Goal: Task Accomplishment & Management: Complete application form

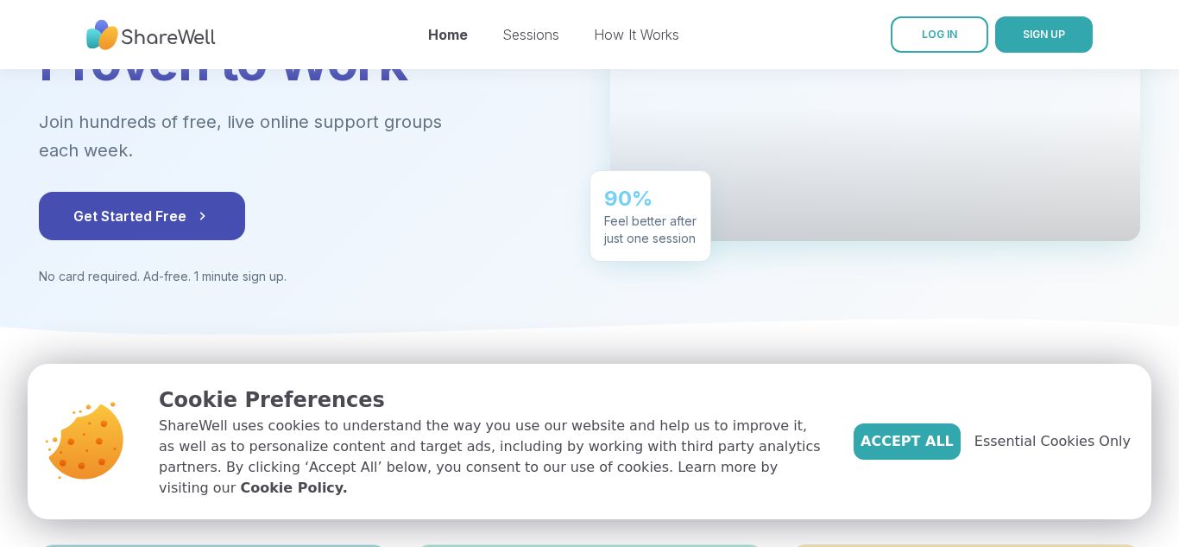
scroll to position [251, 0]
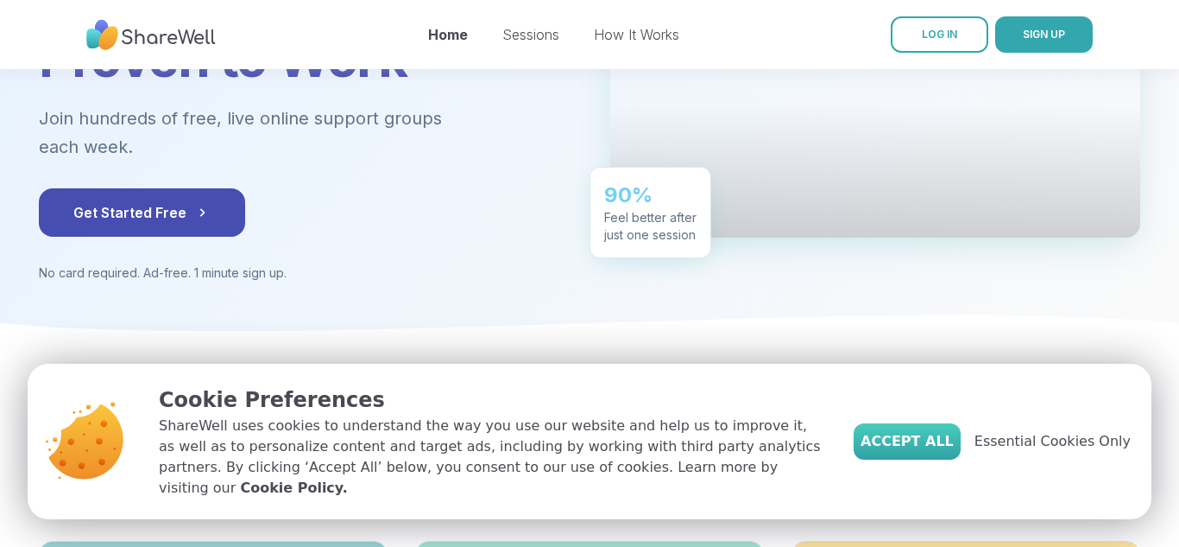
click at [916, 446] on span "Accept All" at bounding box center [907, 441] width 93 height 21
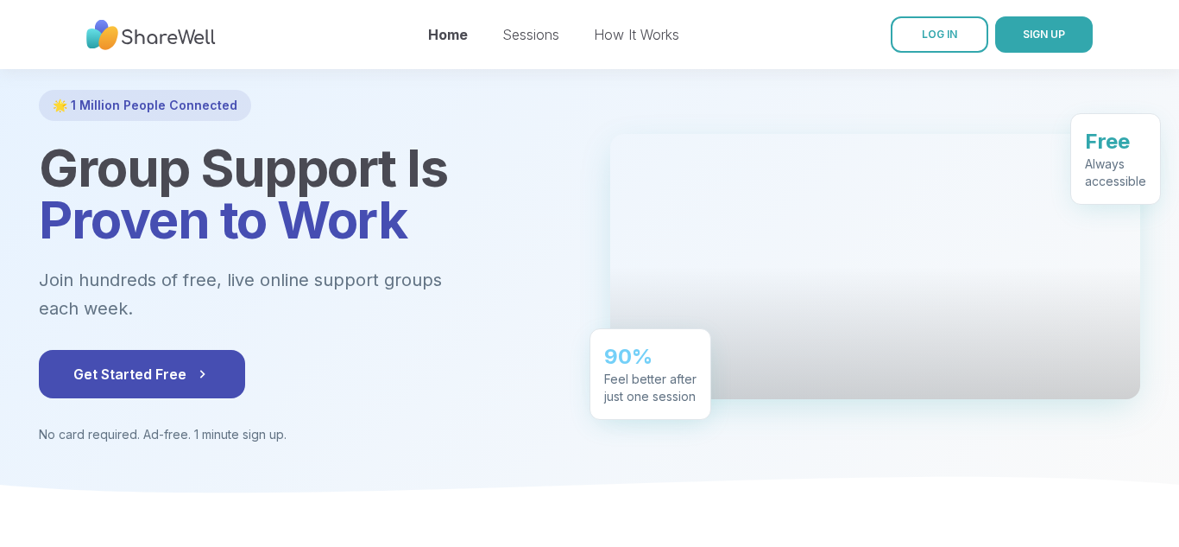
scroll to position [89, 0]
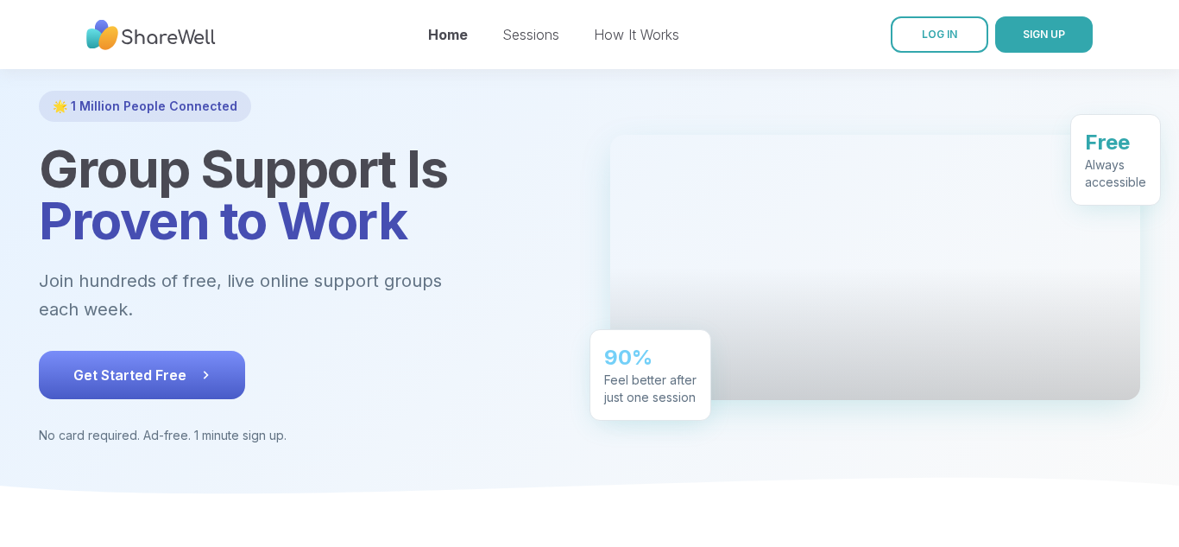
click at [204, 366] on icon at bounding box center [205, 374] width 17 height 17
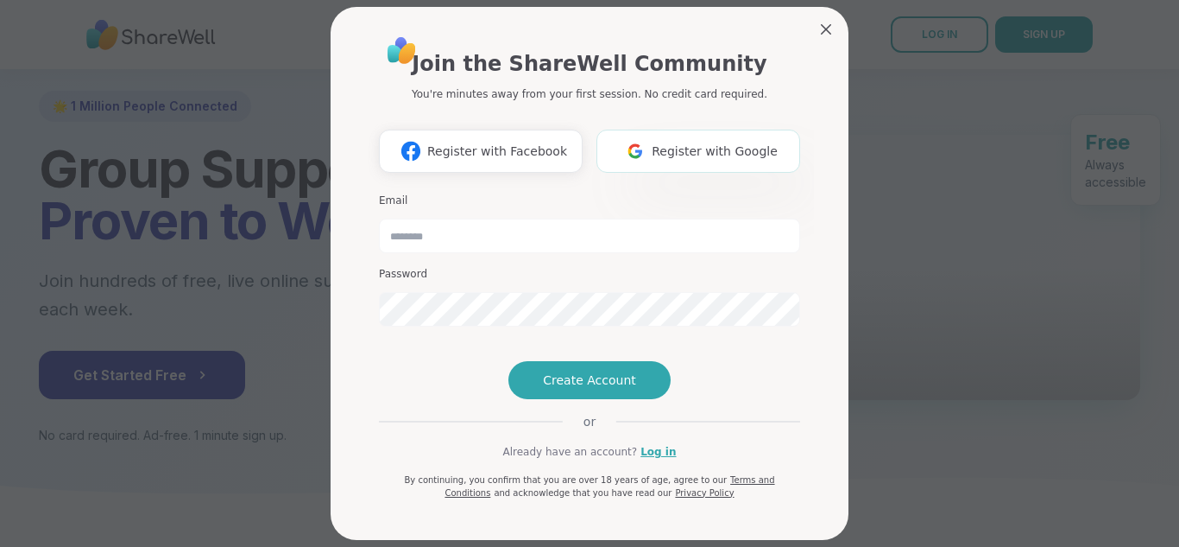
click at [694, 140] on button "Register with Google" at bounding box center [699, 151] width 204 height 43
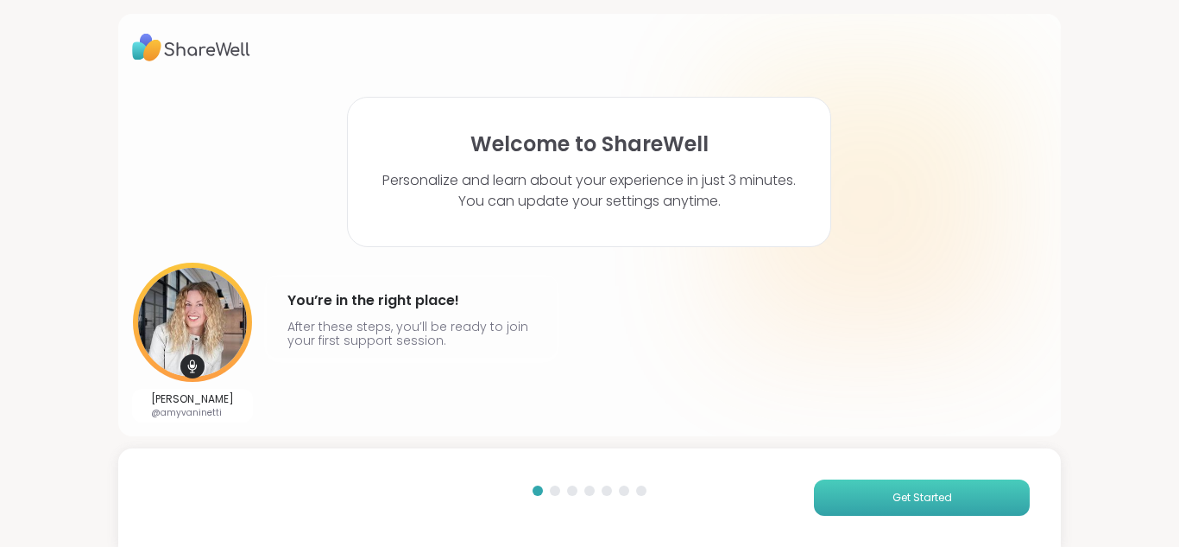
click at [829, 495] on button "Get Started" at bounding box center [922, 497] width 216 height 36
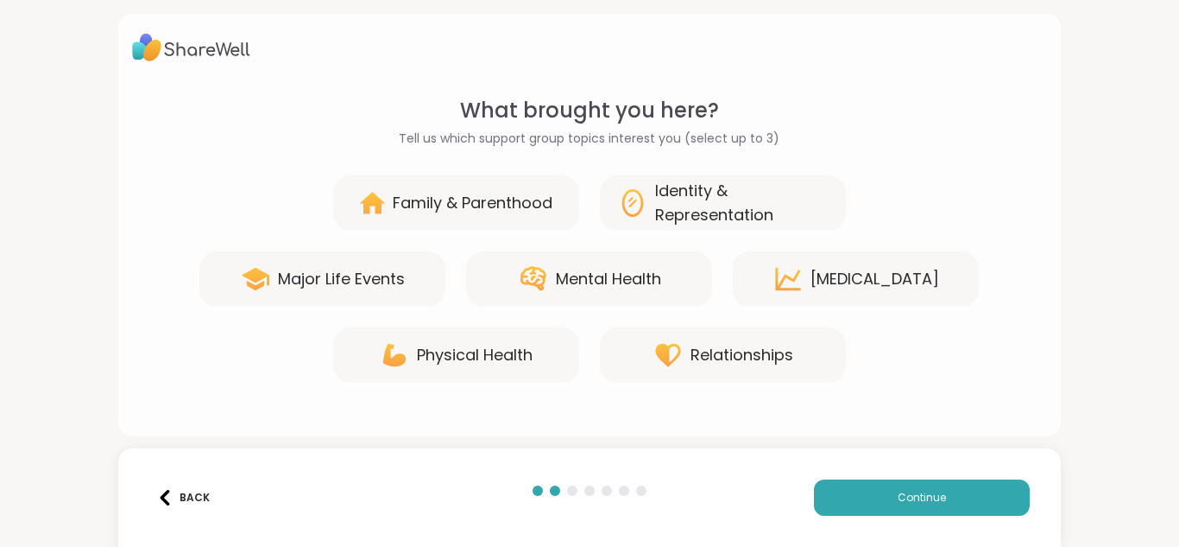
click at [518, 201] on div "Family & Parenthood" at bounding box center [473, 203] width 160 height 24
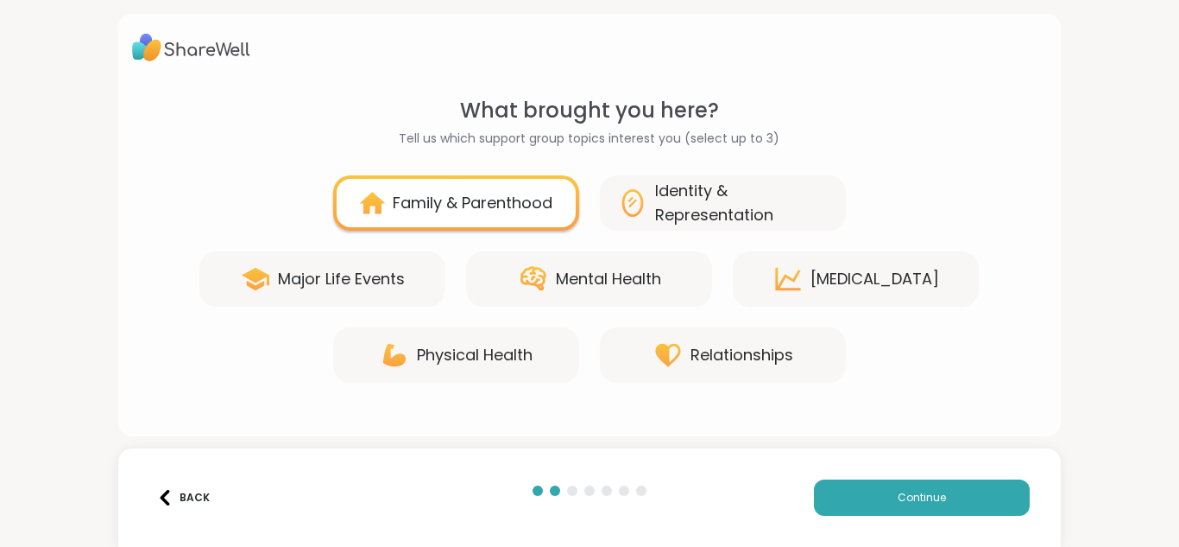
click at [562, 270] on div "Mental Health" at bounding box center [608, 279] width 105 height 24
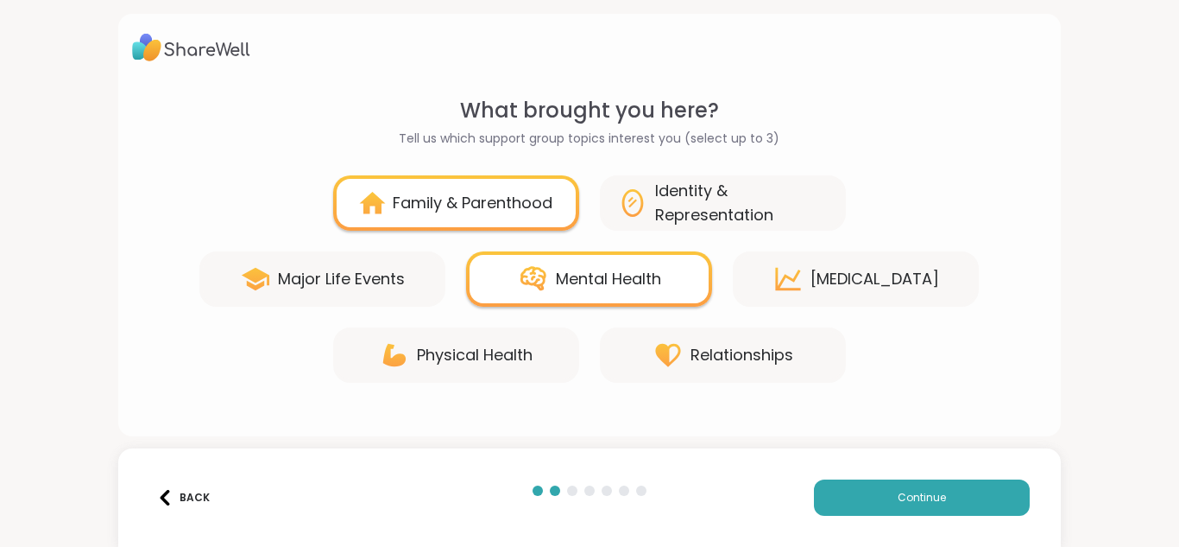
click at [783, 188] on div "Identity & Representation" at bounding box center [742, 203] width 174 height 48
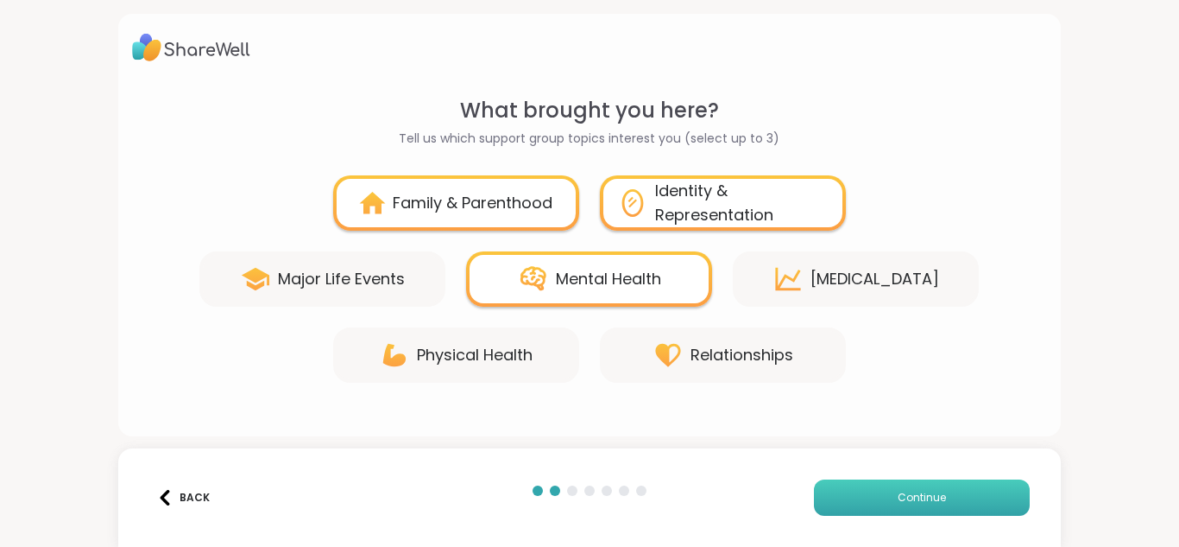
click at [884, 488] on button "Continue" at bounding box center [922, 497] width 216 height 36
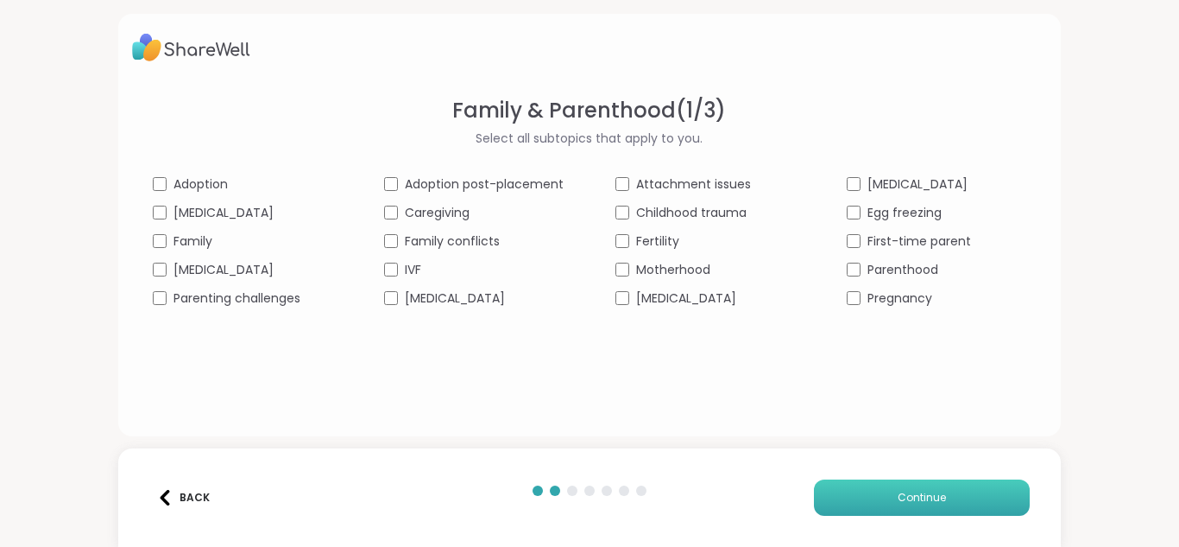
click at [957, 501] on button "Continue" at bounding box center [922, 497] width 216 height 36
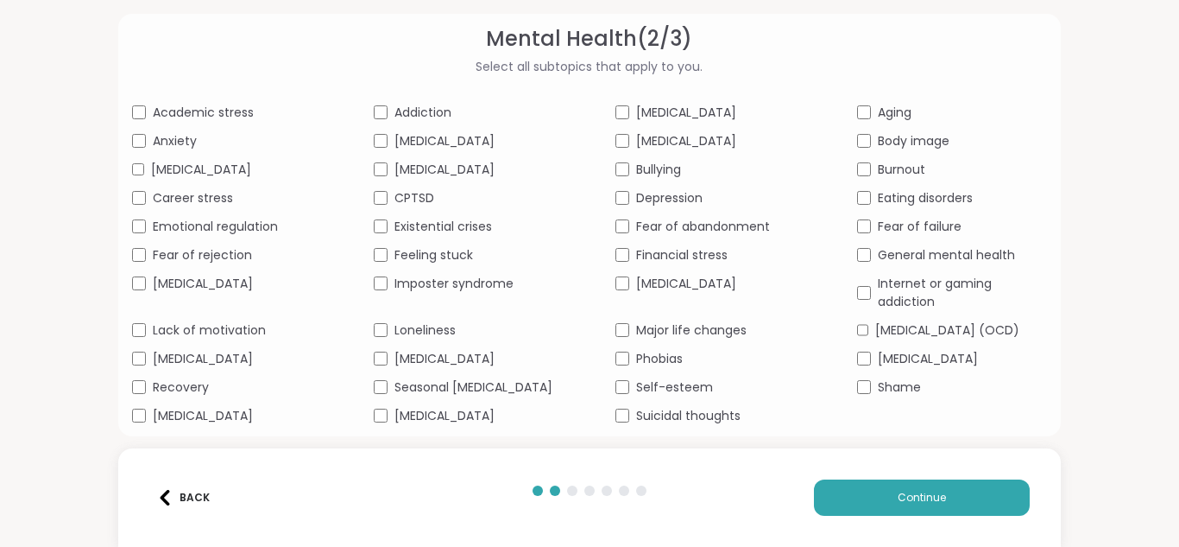
scroll to position [97, 0]
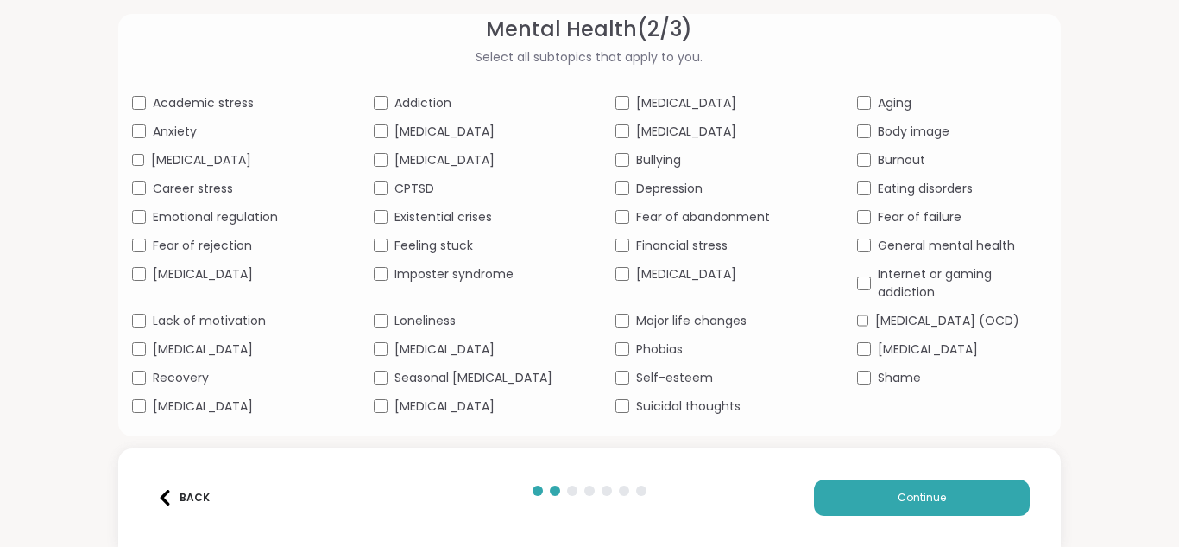
click at [132, 359] on div "Academic stress Addiction [MEDICAL_DATA] Aging Anxiety [MEDICAL_DATA] [MEDICAL_…" at bounding box center [590, 254] width 916 height 321
click at [138, 415] on div "[MEDICAL_DATA]" at bounding box center [227, 406] width 190 height 18
click at [624, 415] on div "Suicidal thoughts" at bounding box center [711, 406] width 190 height 18
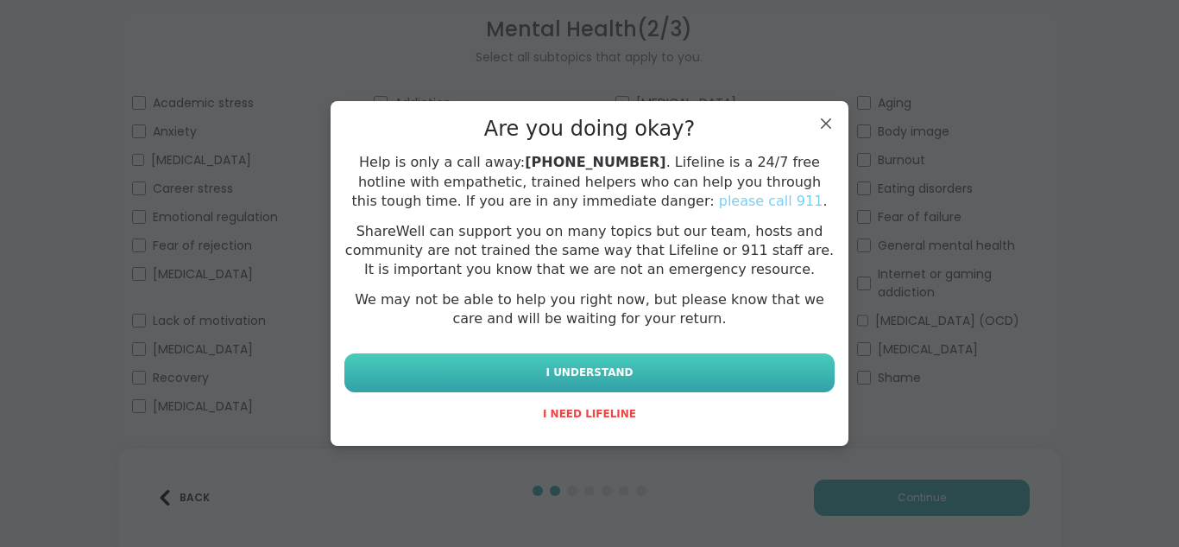
click at [703, 382] on button "I UNDERSTAND" at bounding box center [589, 372] width 490 height 39
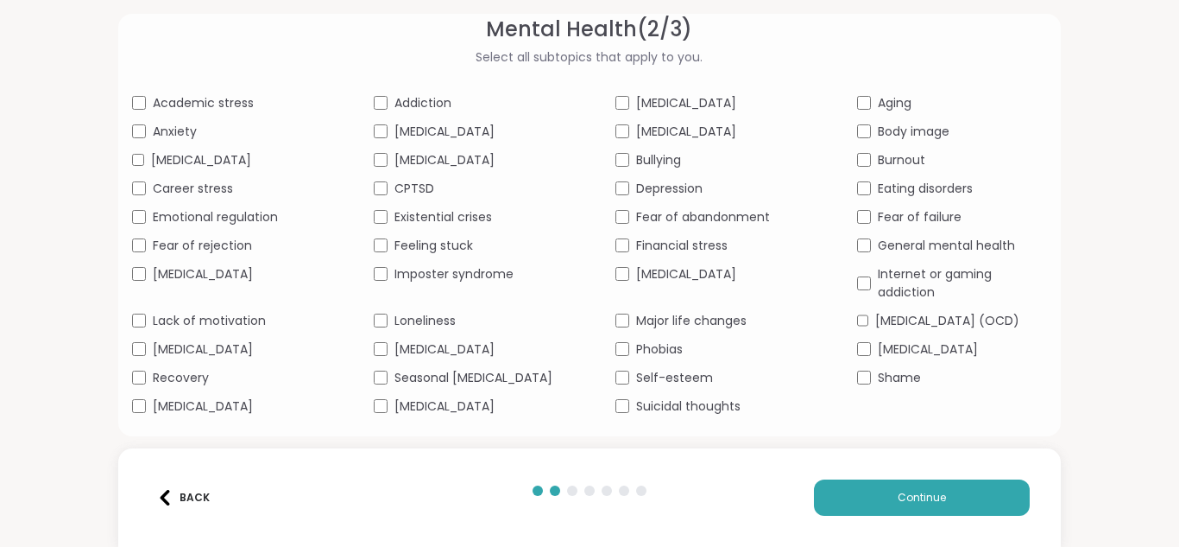
click at [861, 255] on div "General mental health" at bounding box center [952, 246] width 190 height 18
click at [861, 226] on div "Fear of failure" at bounding box center [952, 217] width 190 height 18
click at [623, 94] on div "[MEDICAL_DATA]" at bounding box center [711, 103] width 190 height 18
click at [778, 467] on div "Back Continue" at bounding box center [590, 497] width 944 height 98
click at [818, 488] on button "Continue" at bounding box center [922, 497] width 216 height 36
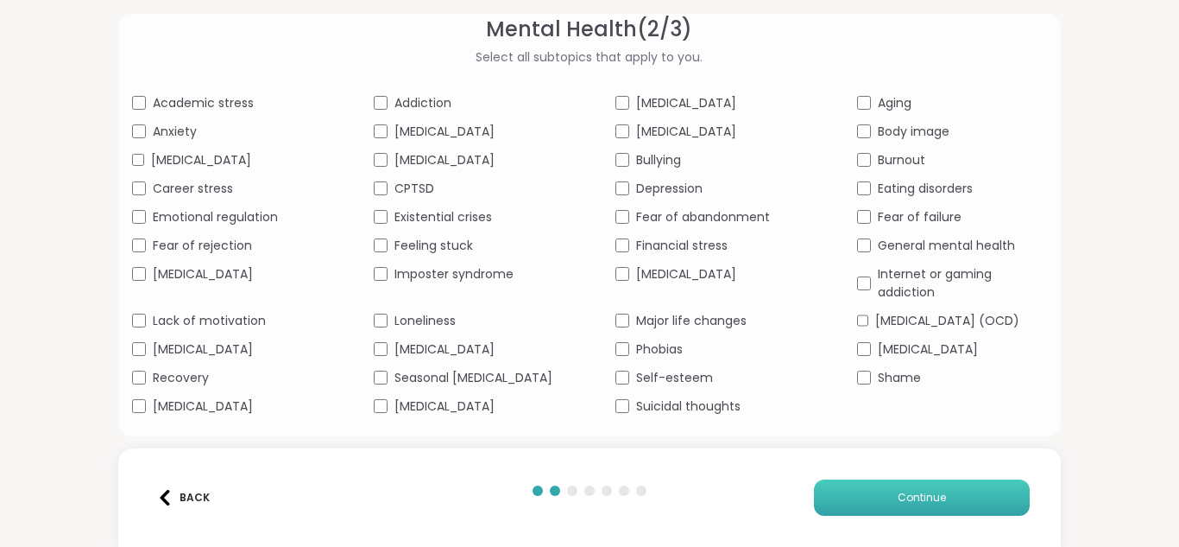
scroll to position [0, 0]
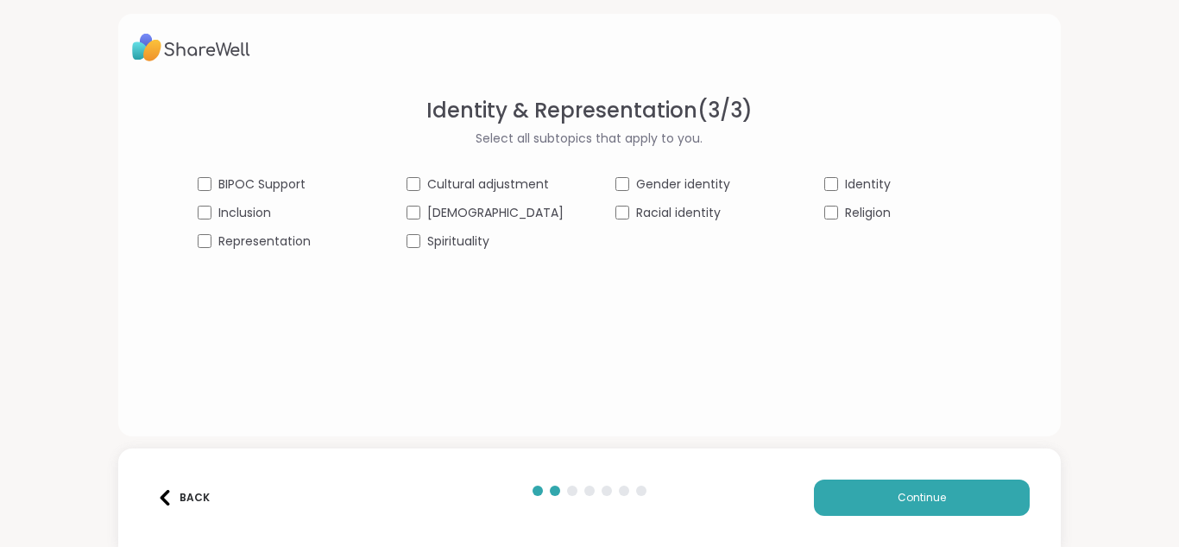
click at [243, 215] on div "Inclusion" at bounding box center [276, 213] width 157 height 18
click at [882, 495] on button "Continue" at bounding box center [922, 497] width 216 height 36
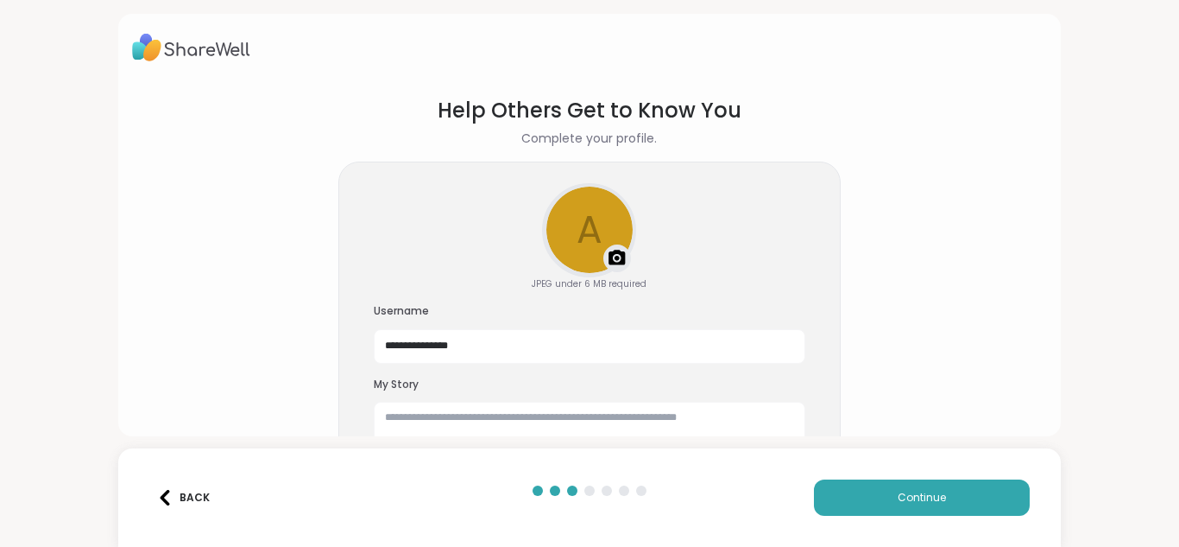
scroll to position [54, 0]
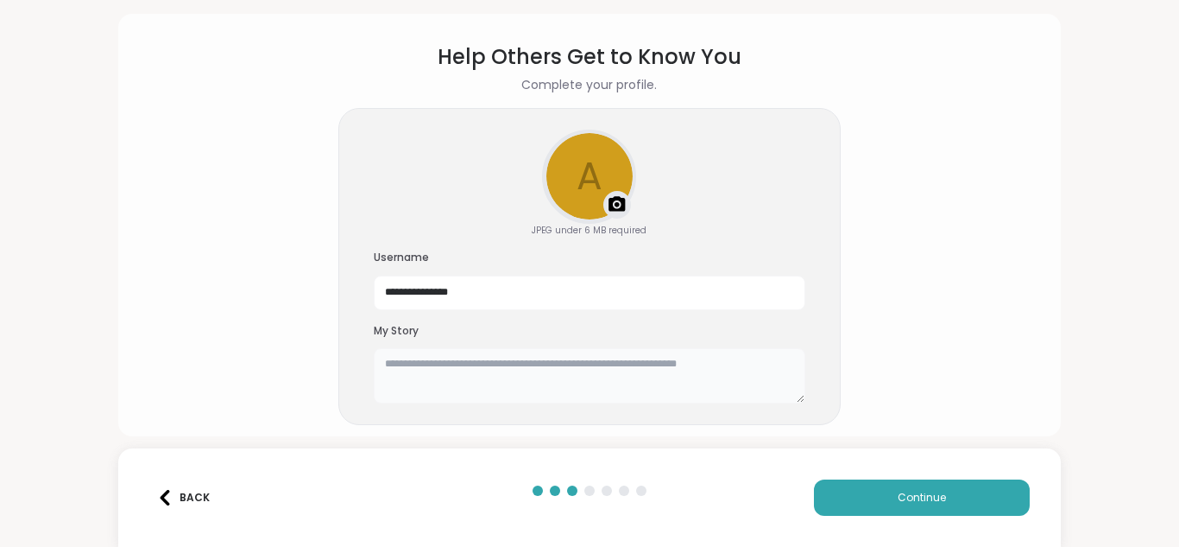
click at [618, 367] on textarea at bounding box center [590, 375] width 432 height 55
type textarea "*"
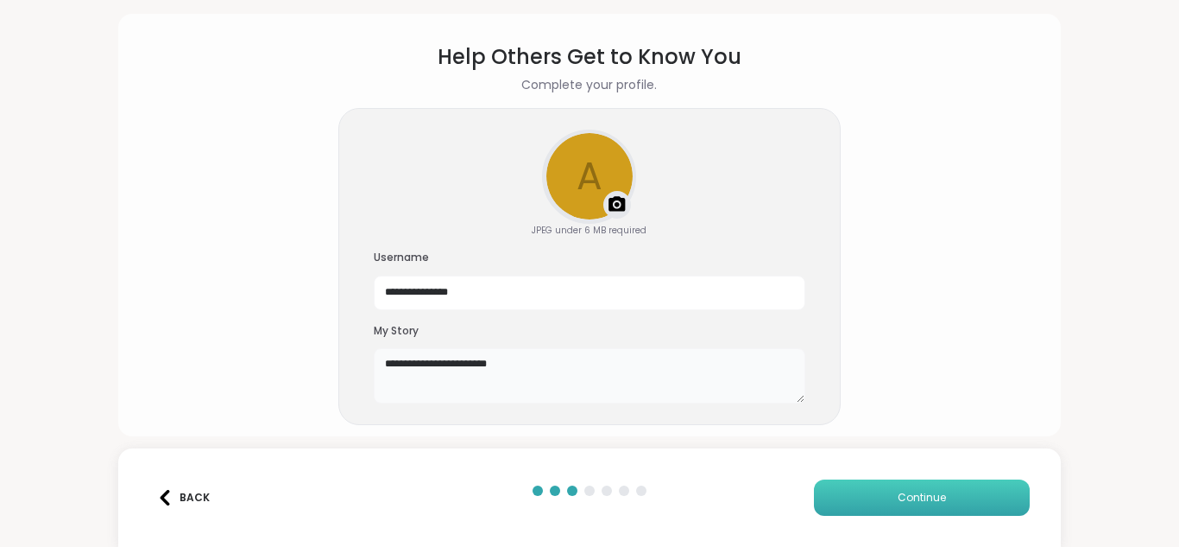
type textarea "**********"
click at [931, 490] on span "Continue" at bounding box center [922, 498] width 48 height 16
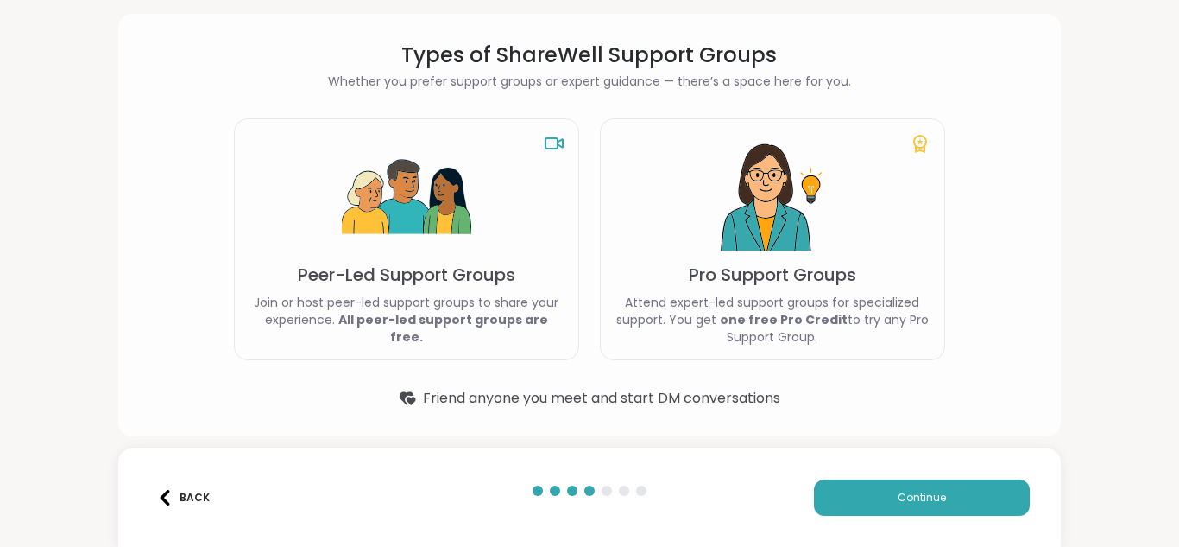
click at [685, 267] on div "Pro Support Groups Attend expert-led support groups for specialized support. Yo…" at bounding box center [772, 239] width 345 height 242
click at [467, 216] on img at bounding box center [407, 198] width 130 height 130
click at [826, 269] on p "Pro Support Groups" at bounding box center [772, 274] width 167 height 24
click at [794, 311] on b "one free Pro Credit" at bounding box center [784, 319] width 128 height 17
click at [891, 486] on button "Continue" at bounding box center [922, 497] width 216 height 36
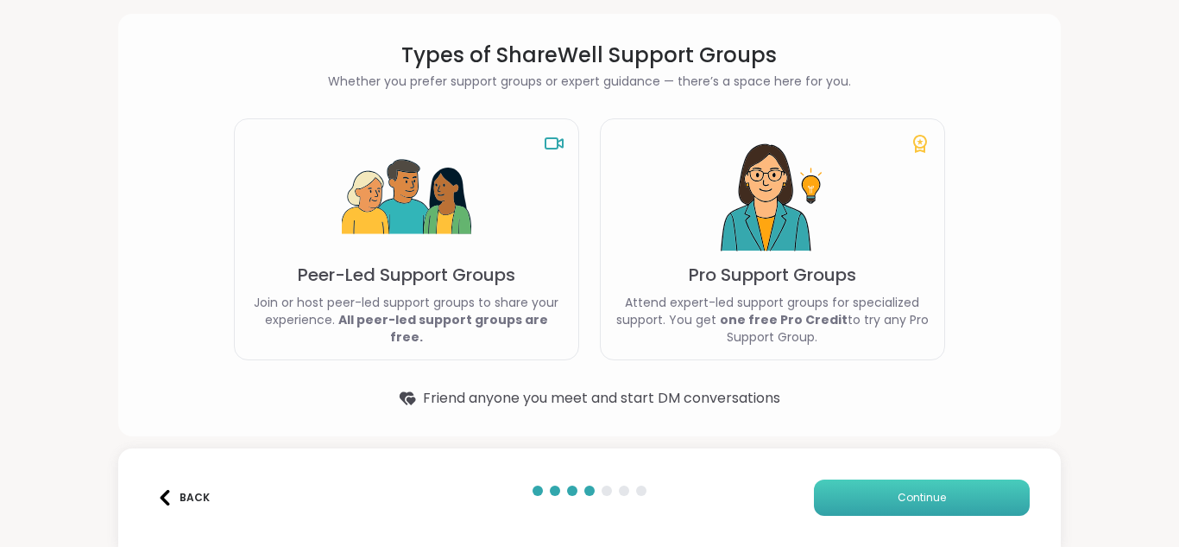
scroll to position [0, 0]
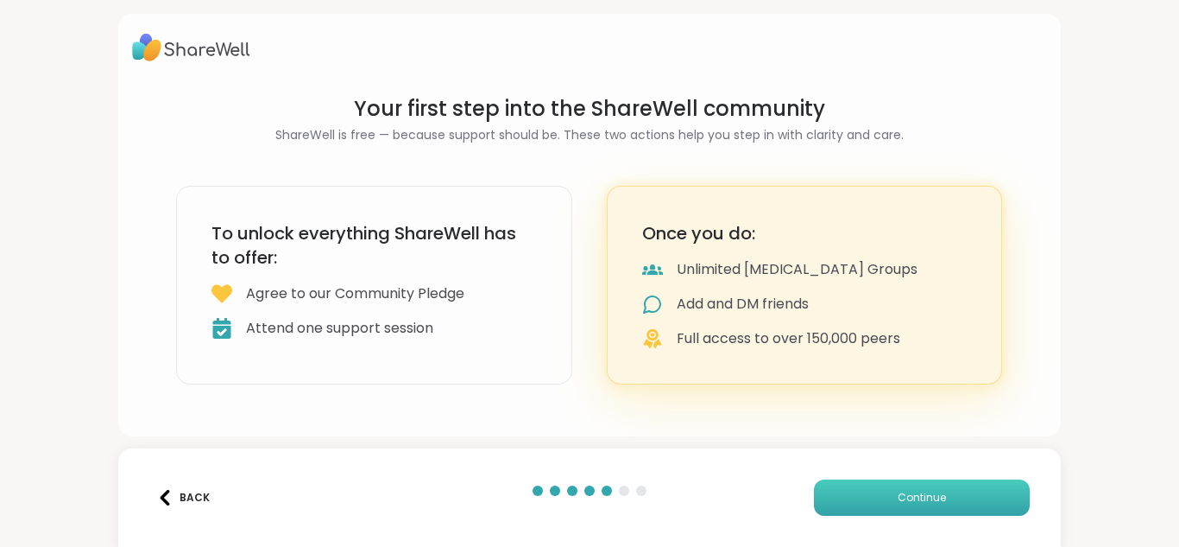
click at [891, 486] on button "Continue" at bounding box center [922, 497] width 216 height 36
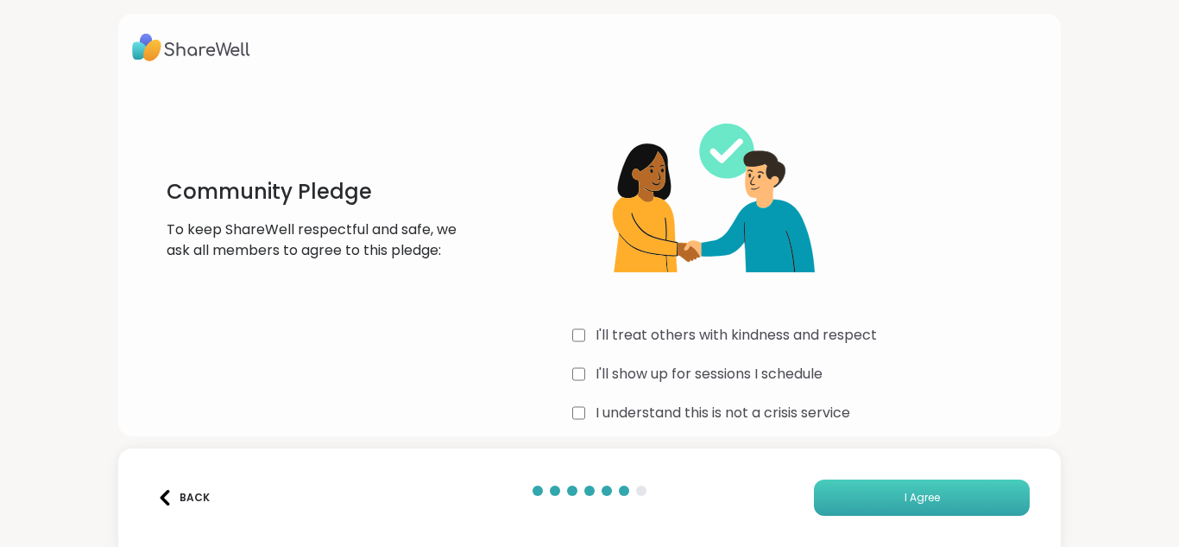
click at [914, 500] on span "I Agree" at bounding box center [922, 498] width 35 height 16
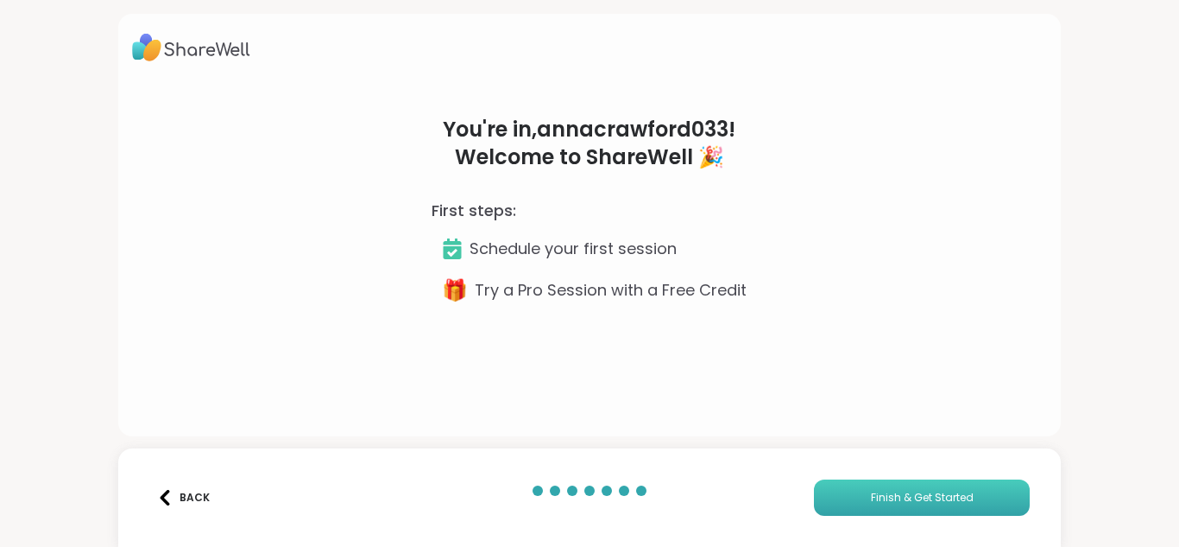
click at [914, 500] on span "Finish & Get Started" at bounding box center [922, 498] width 103 height 16
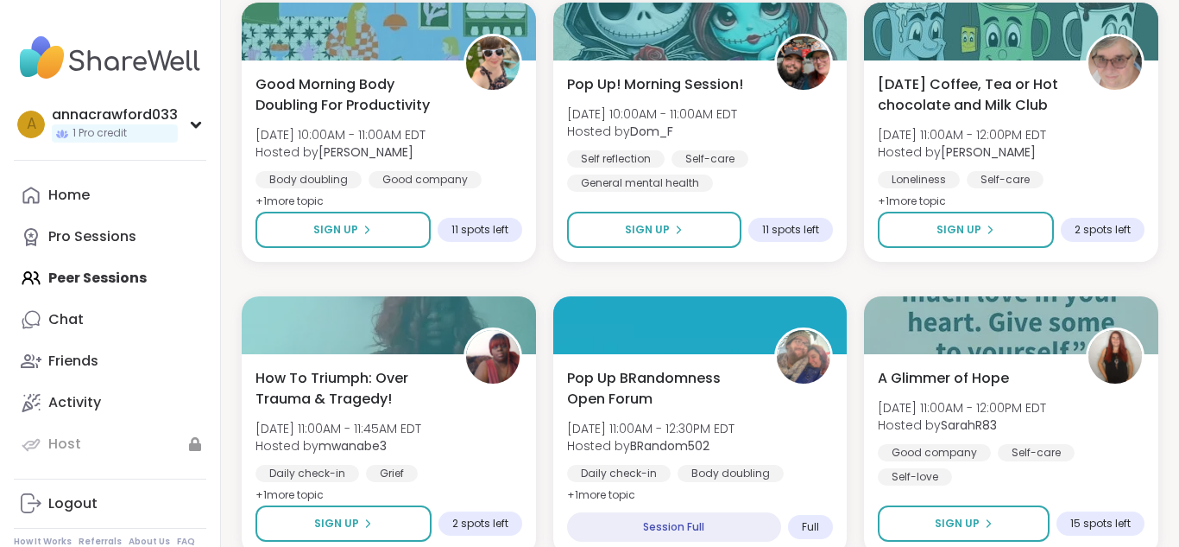
scroll to position [1505, 0]
